Goal: Contribute content

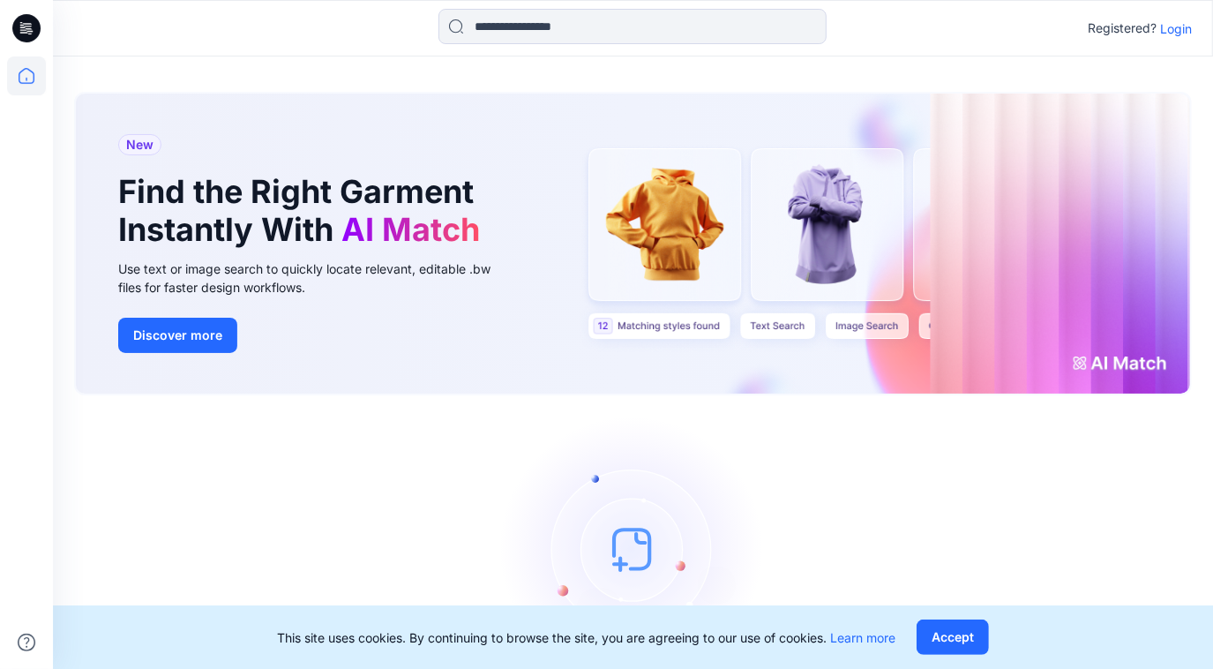
click at [1177, 24] on p "Login" at bounding box center [1176, 28] width 32 height 19
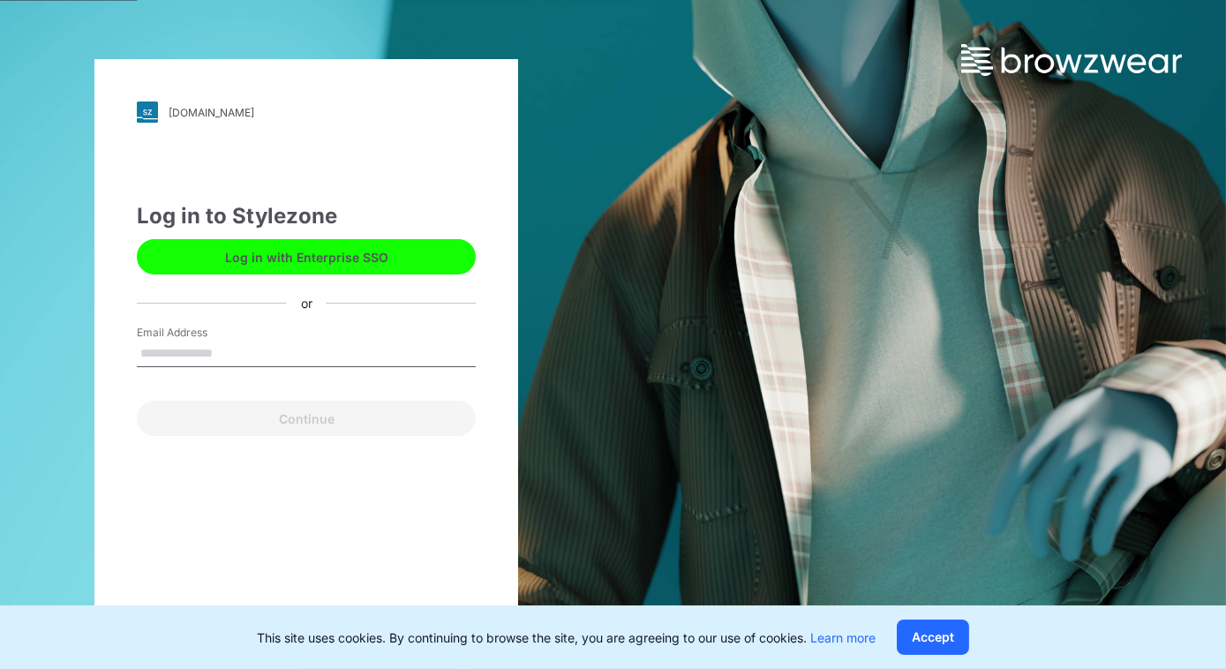
click at [371, 347] on input "Email Address" at bounding box center [306, 354] width 339 height 26
type input "**********"
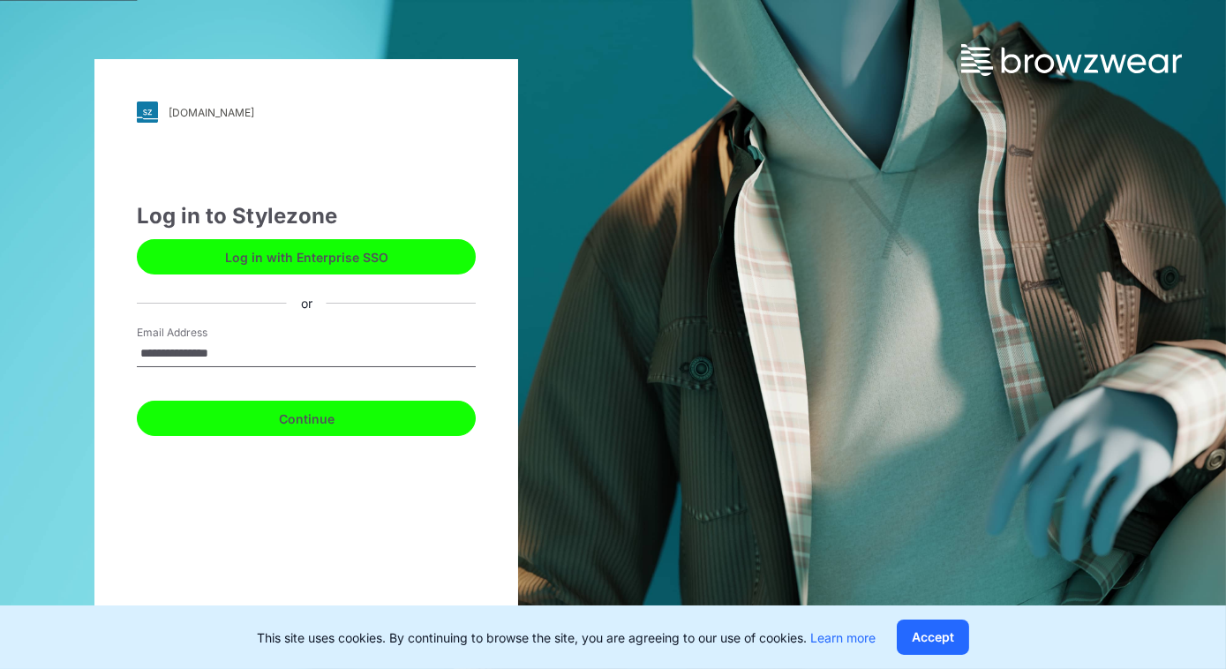
click at [328, 409] on button "Continue" at bounding box center [306, 418] width 339 height 35
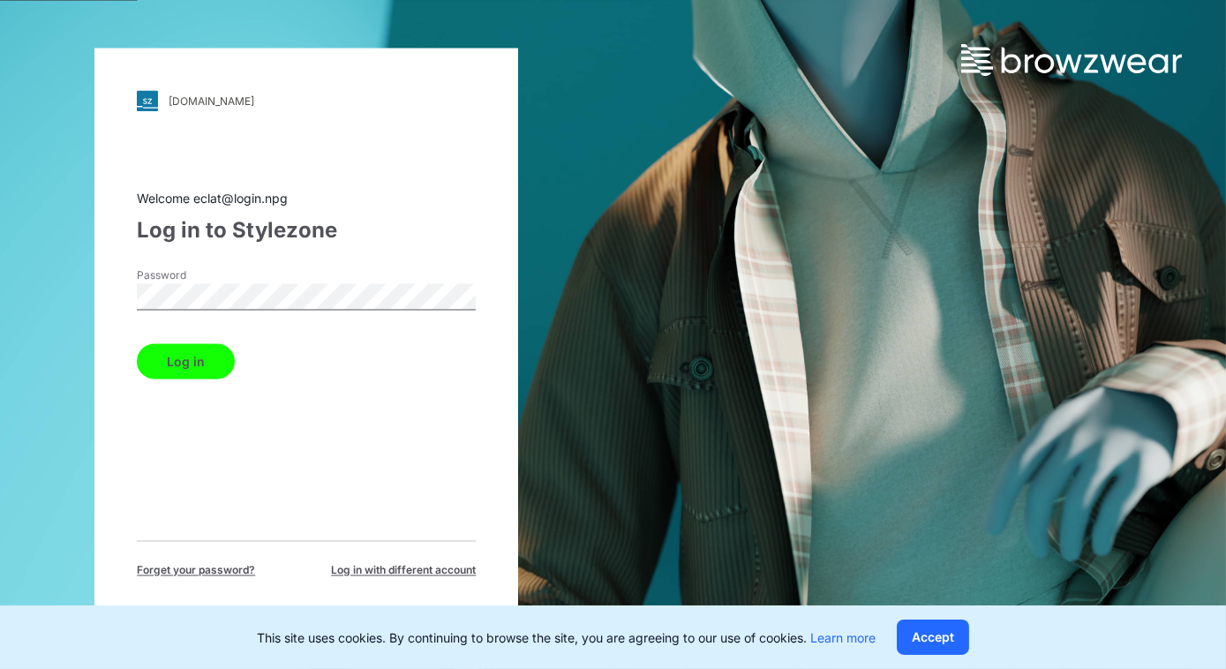
click at [186, 368] on button "Log in" at bounding box center [186, 361] width 98 height 35
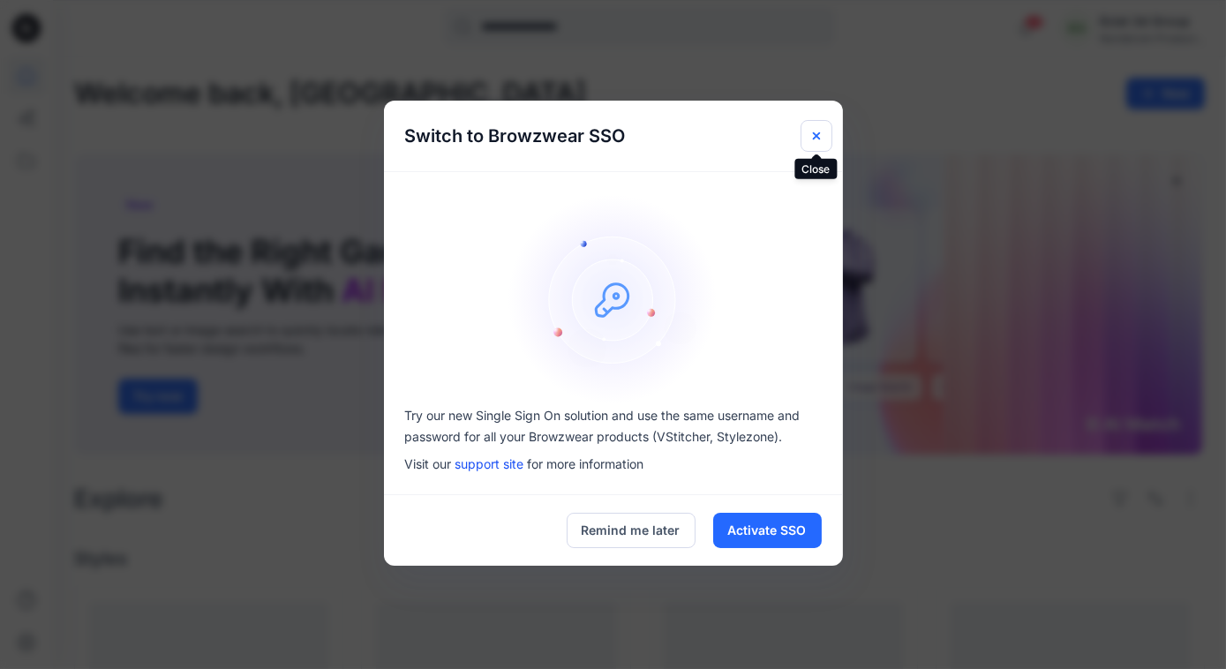
click at [814, 135] on icon "Close" at bounding box center [816, 136] width 14 height 14
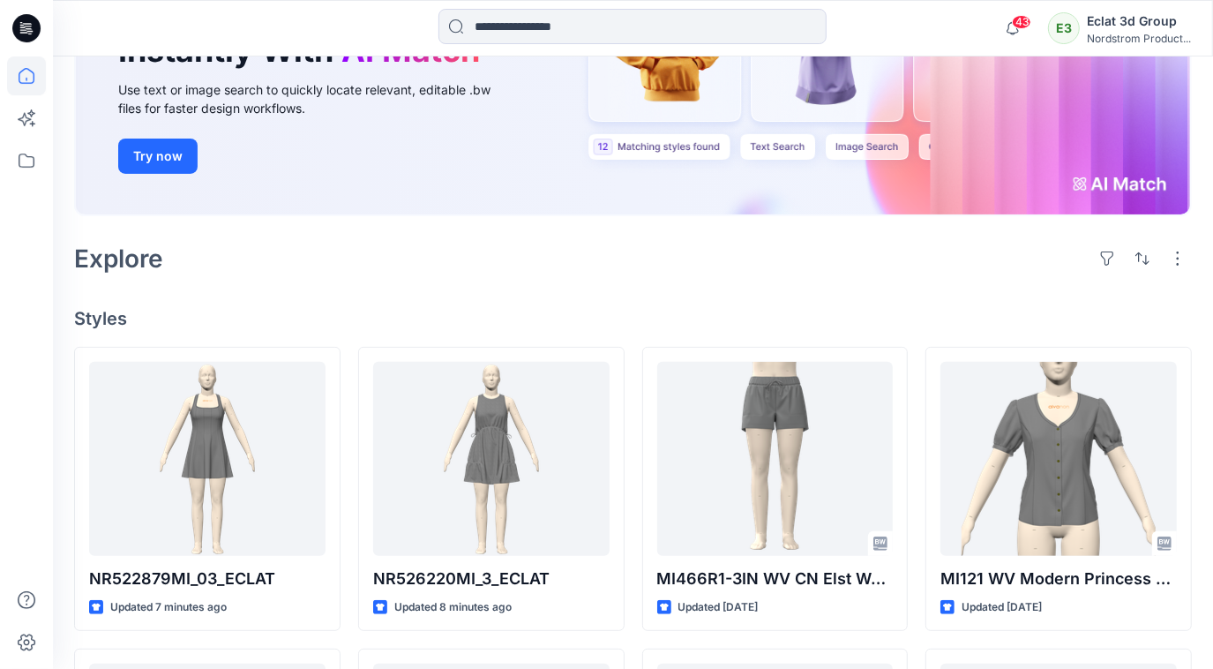
scroll to position [240, 0]
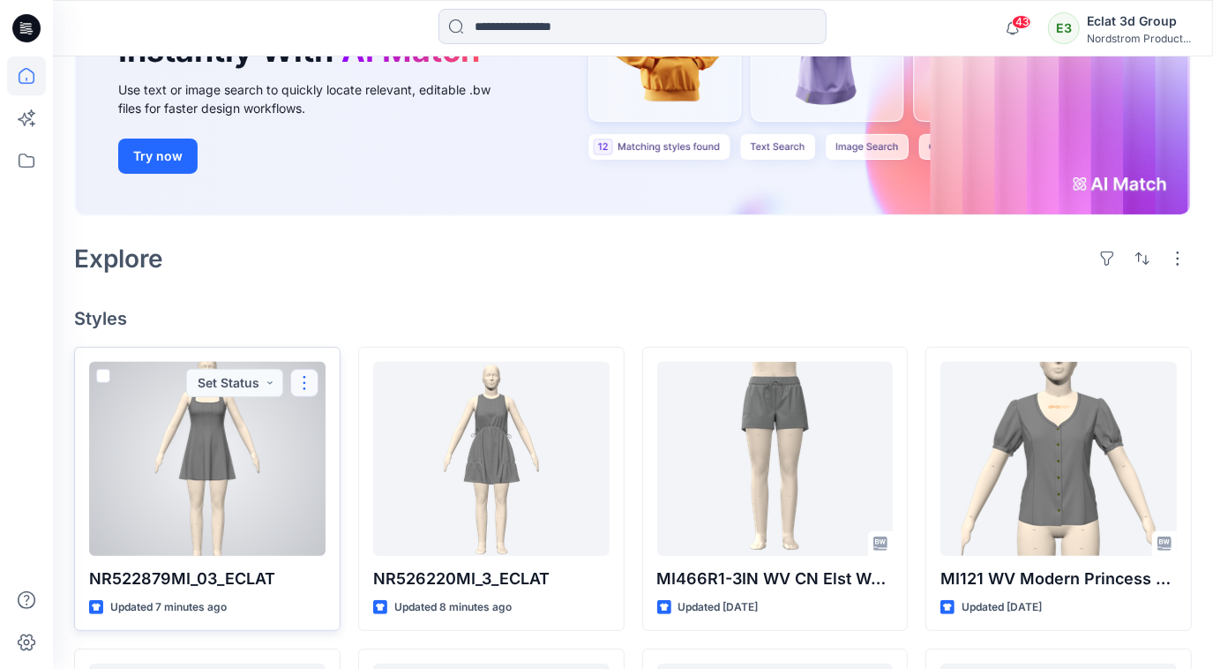
click at [307, 386] on button "button" at bounding box center [304, 383] width 28 height 28
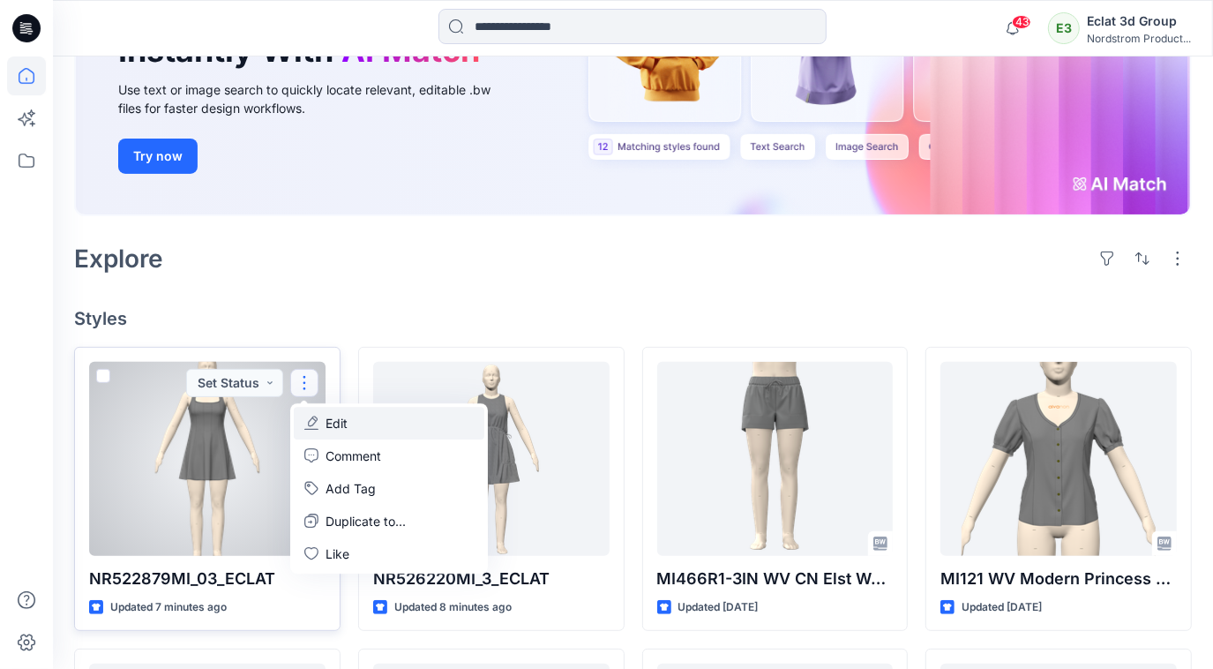
click at [344, 421] on p "Edit" at bounding box center [337, 423] width 22 height 19
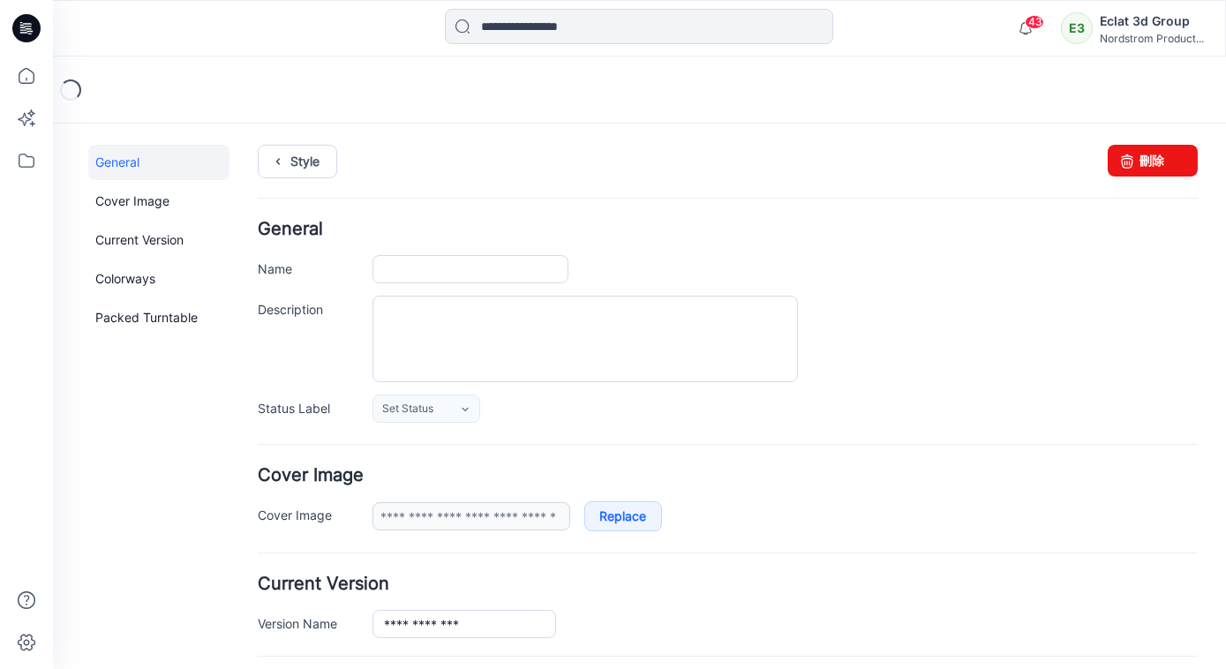
type input "**********"
type input "*"
type input "**********"
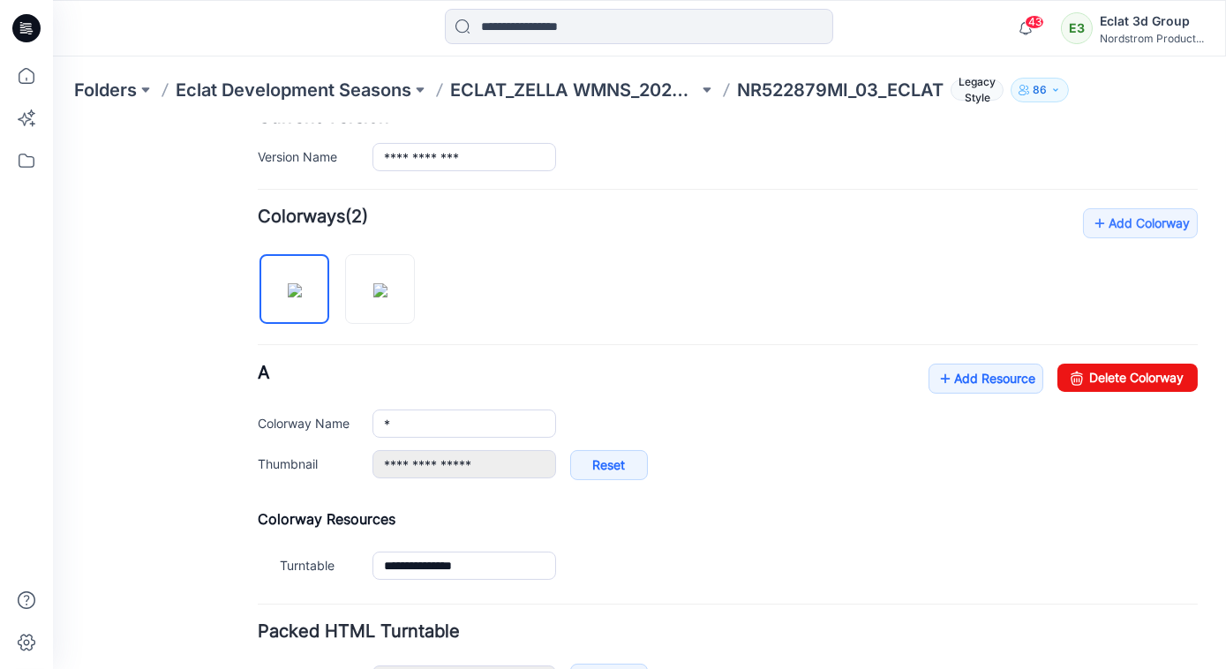
scroll to position [561, 0]
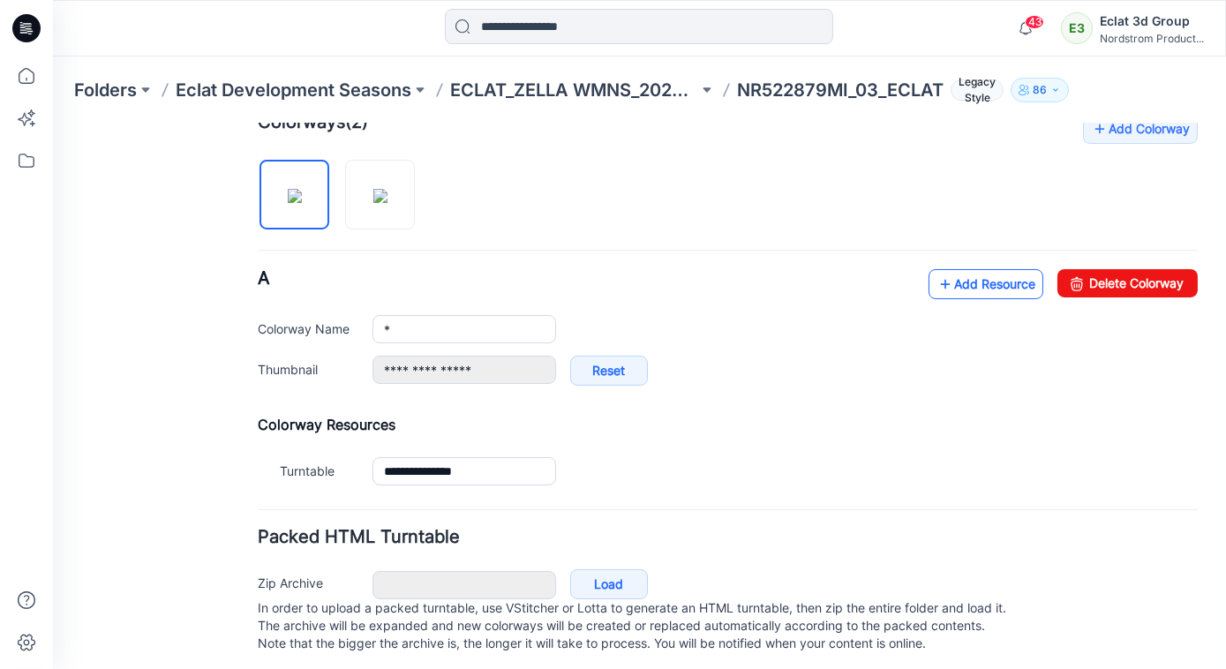
click at [974, 281] on link "Add Resource" at bounding box center [985, 283] width 115 height 30
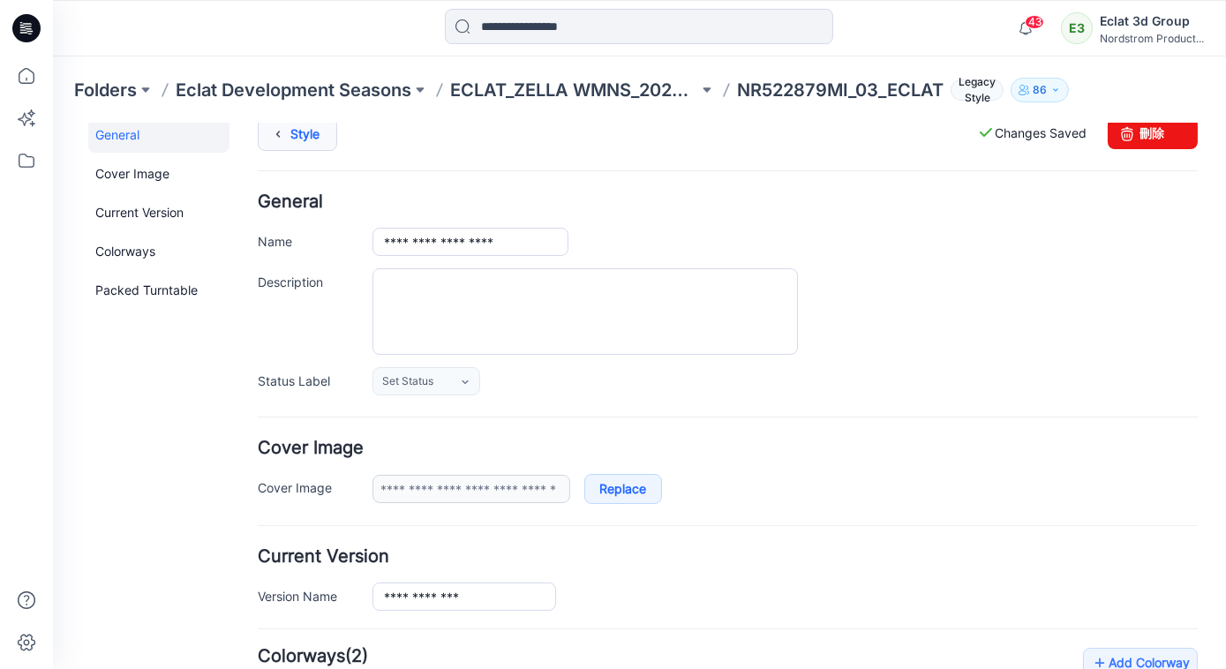
scroll to position [0, 0]
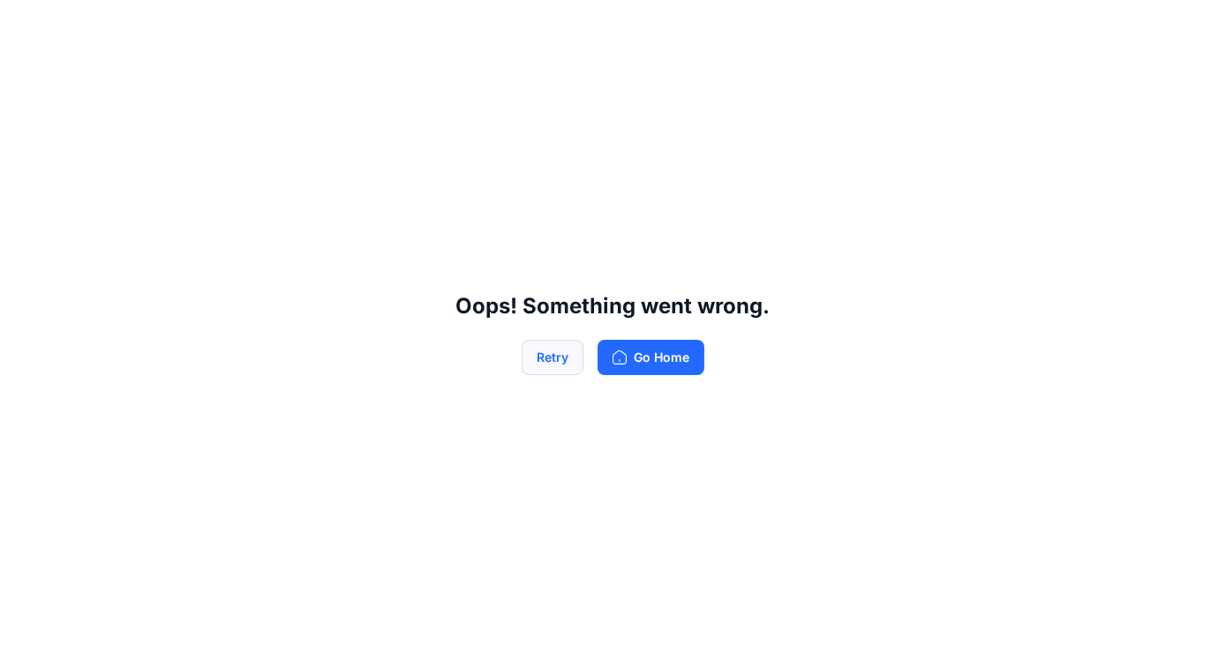
click at [543, 364] on button "Retry" at bounding box center [552, 357] width 62 height 35
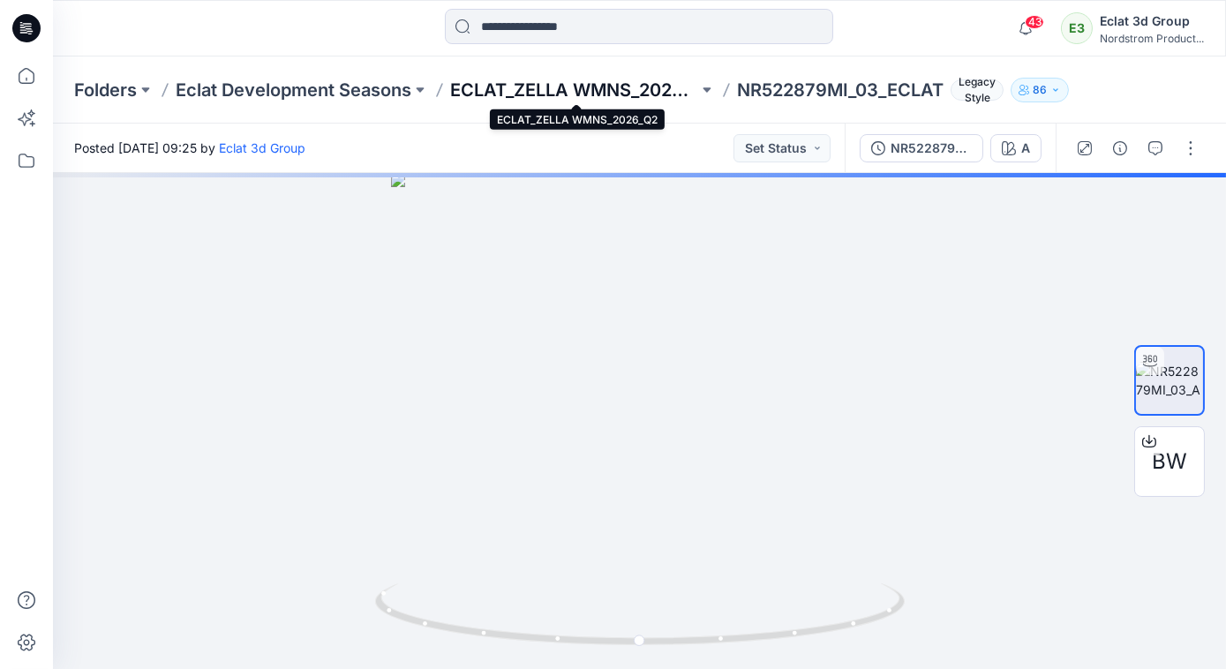
click at [523, 80] on p "ECLAT_ZELLA WMNS_2026_Q2" at bounding box center [574, 90] width 248 height 25
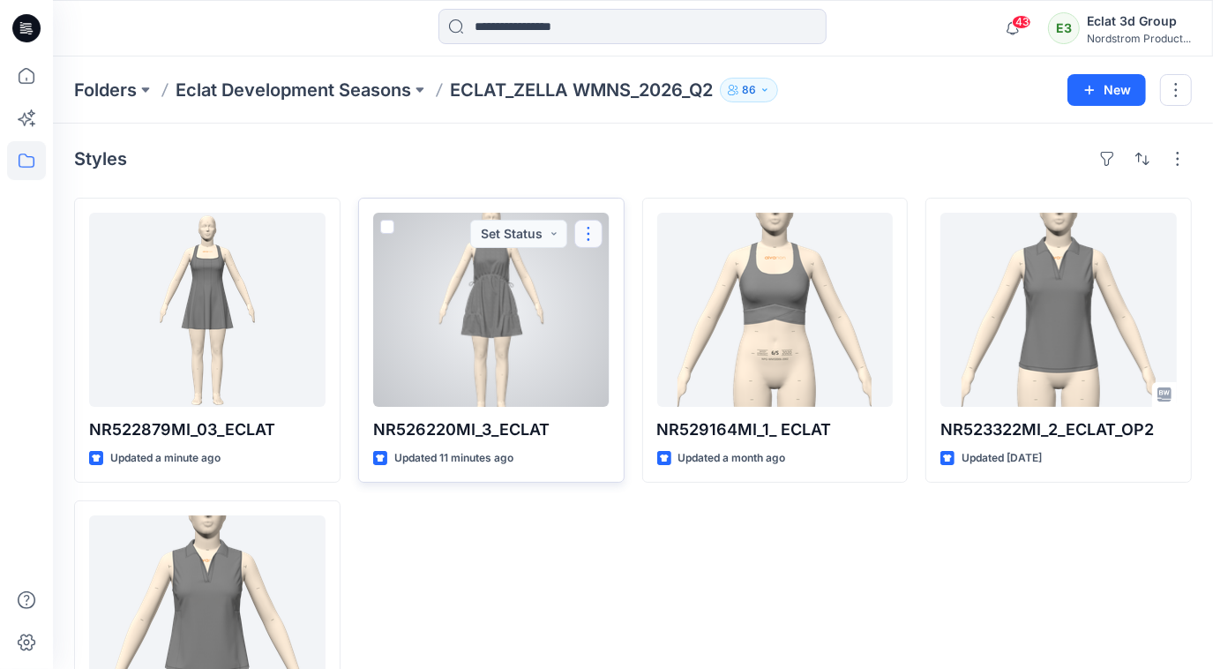
click at [594, 236] on button "button" at bounding box center [588, 234] width 28 height 28
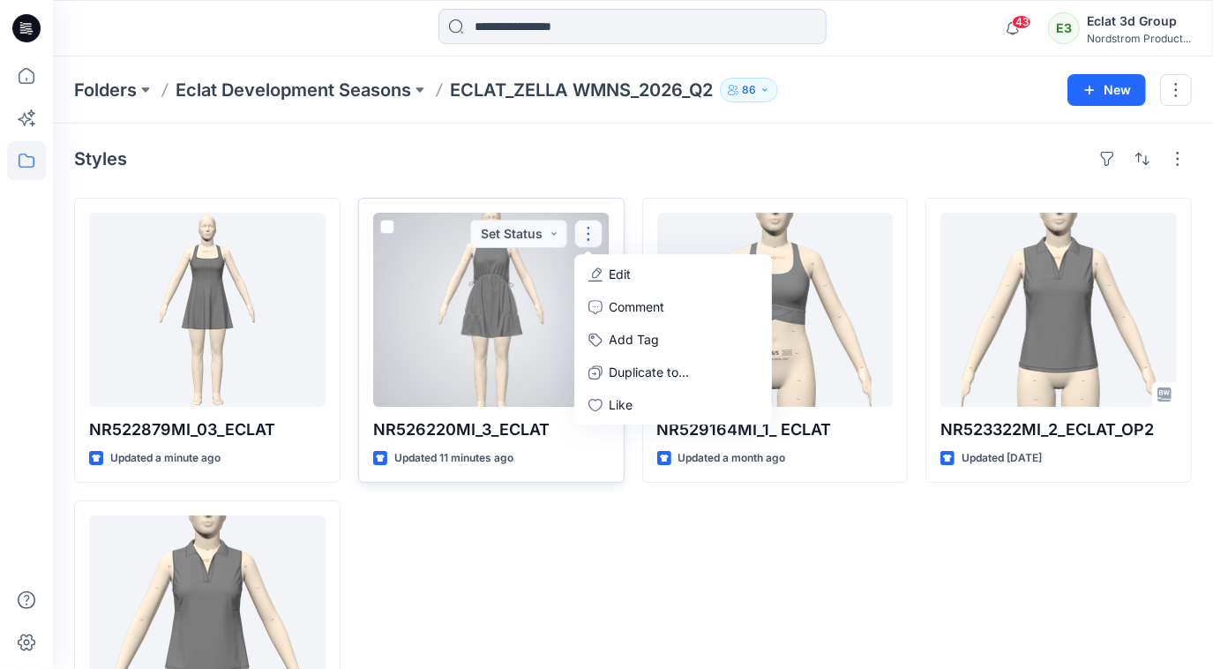
click at [627, 279] on p "Edit" at bounding box center [621, 274] width 22 height 19
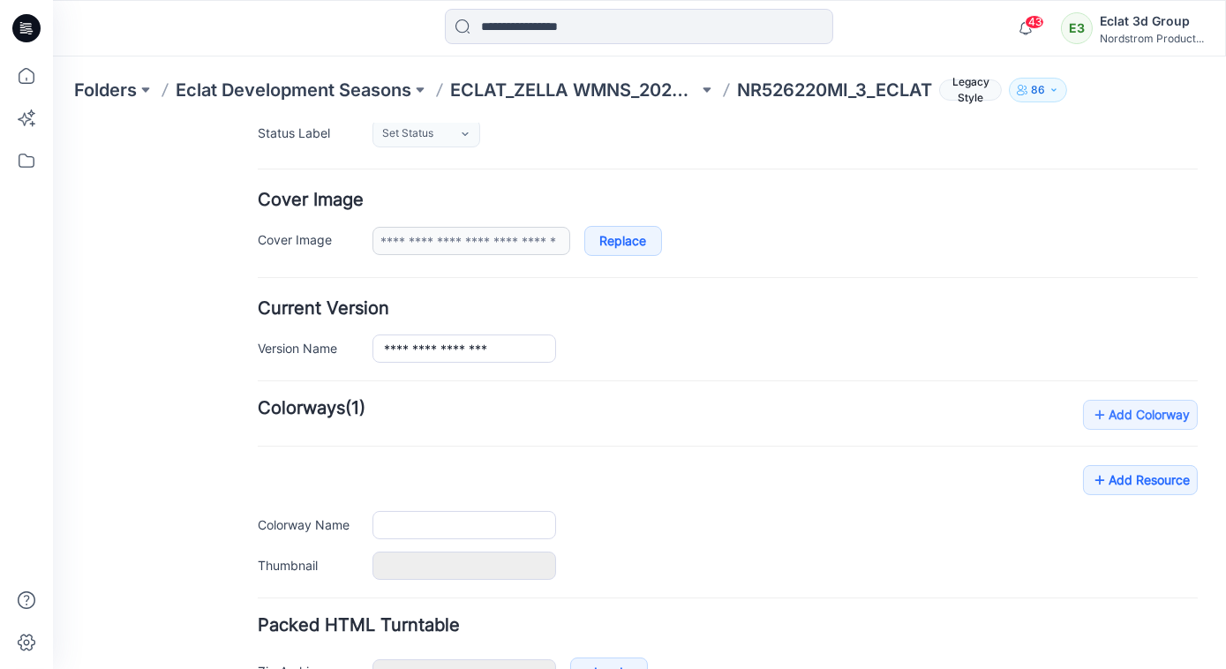
scroll to position [382, 0]
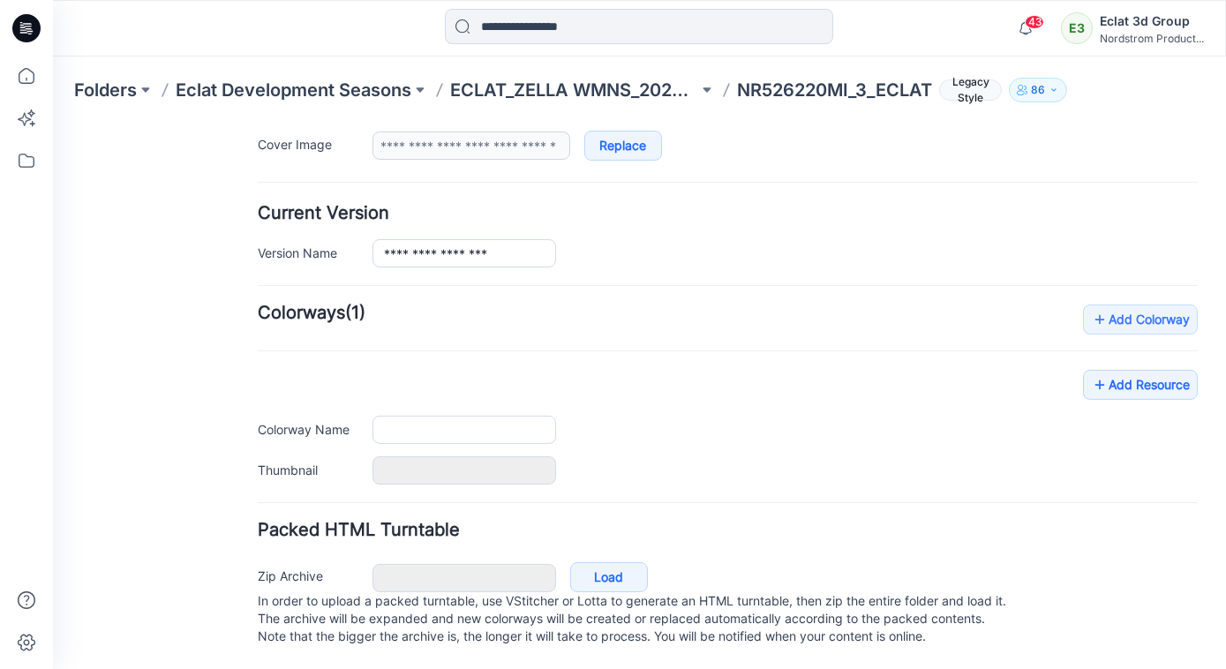
type input "**********"
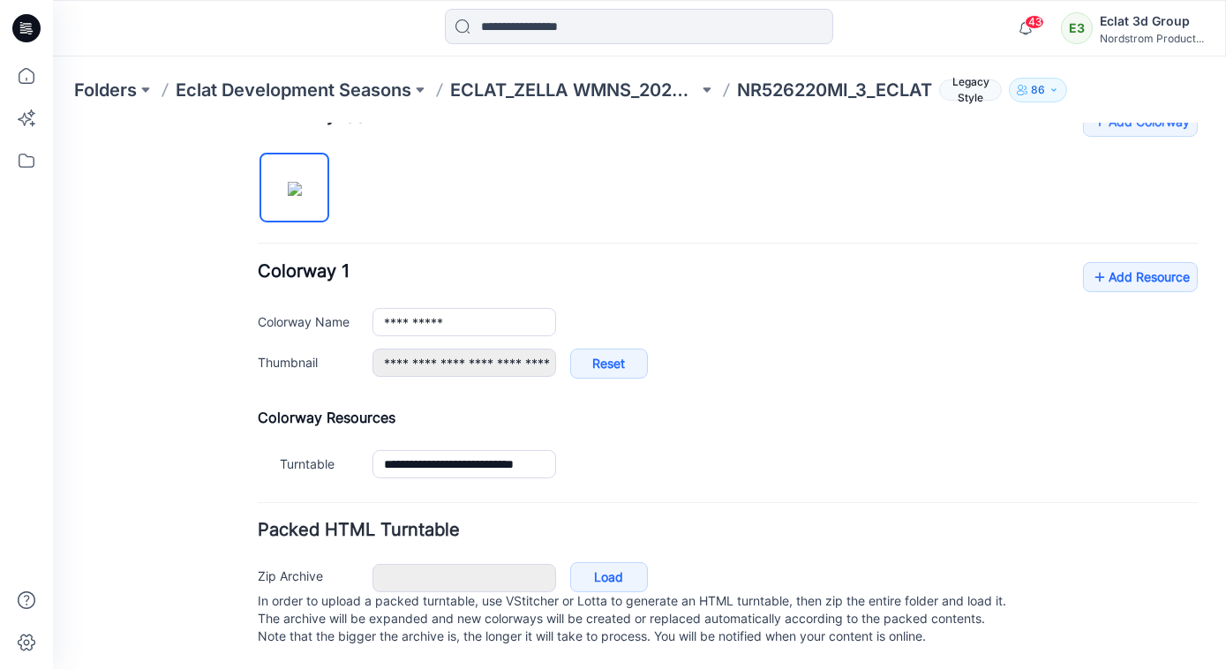
scroll to position [581, 0]
click at [1091, 266] on icon at bounding box center [1100, 276] width 18 height 28
click at [845, 311] on div "**********" at bounding box center [784, 321] width 825 height 28
click at [1095, 262] on icon at bounding box center [1100, 276] width 18 height 28
click at [1103, 266] on link "Add Resource" at bounding box center [1140, 276] width 115 height 30
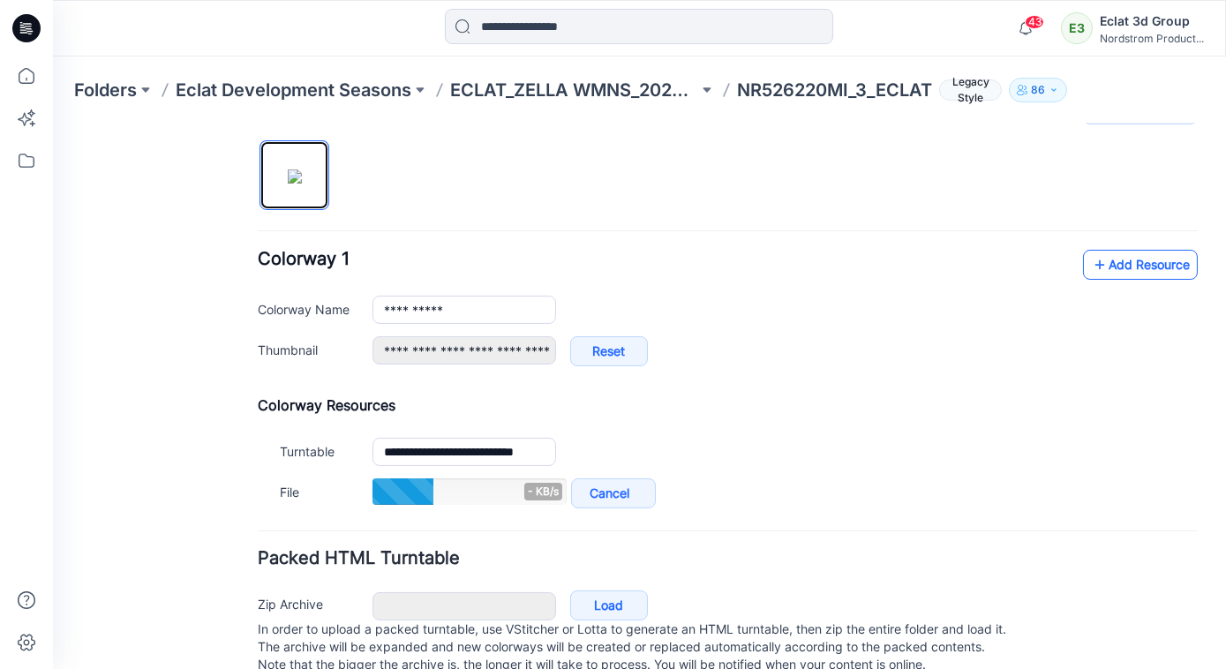
click at [302, 169] on img at bounding box center [295, 176] width 14 height 14
